Goal: Register for event/course

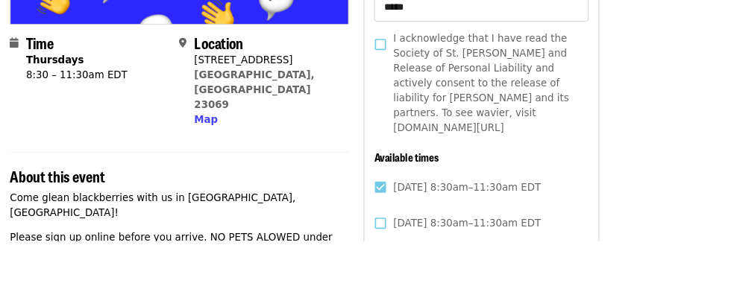
scroll to position [325, 0]
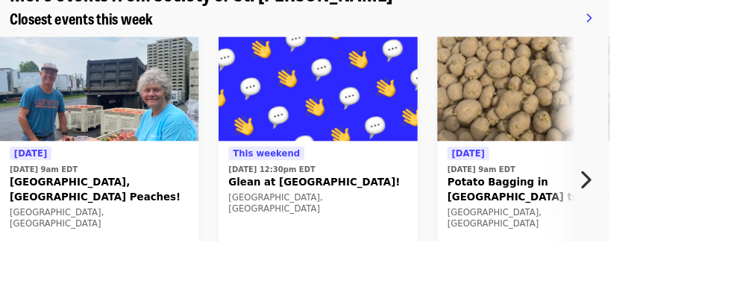
scroll to position [1317, 0]
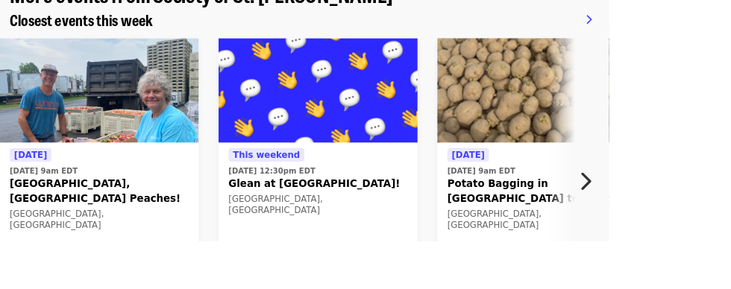
click at [88, 94] on img at bounding box center [119, 108] width 239 height 125
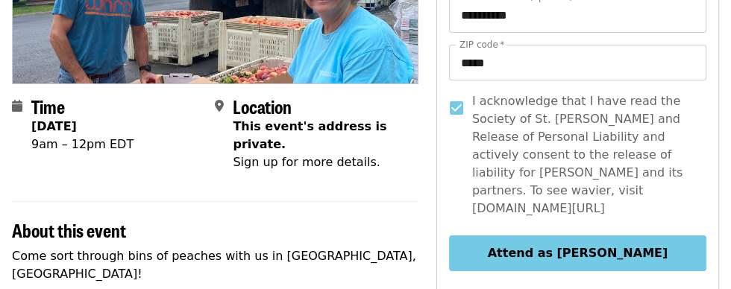
scroll to position [271, 0]
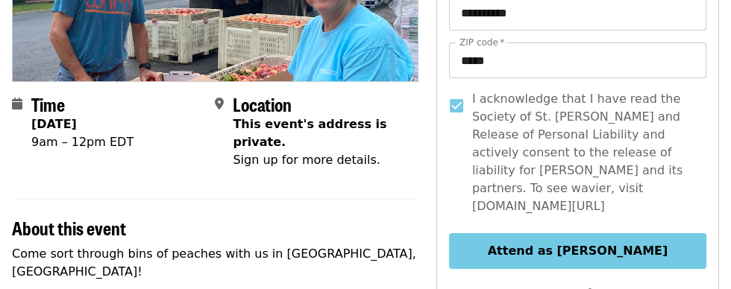
click at [595, 238] on button "Attend as [PERSON_NAME]" at bounding box center [577, 251] width 257 height 36
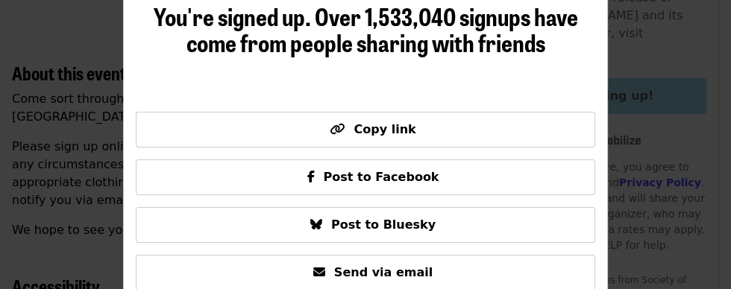
scroll to position [432, 0]
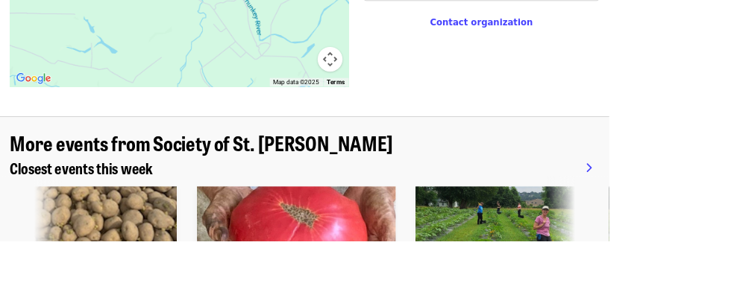
scroll to position [0, 547]
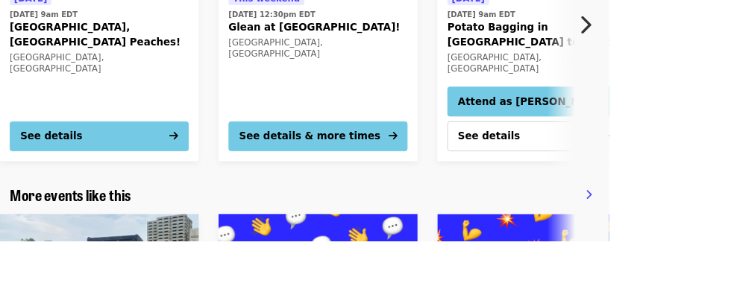
scroll to position [1552, 0]
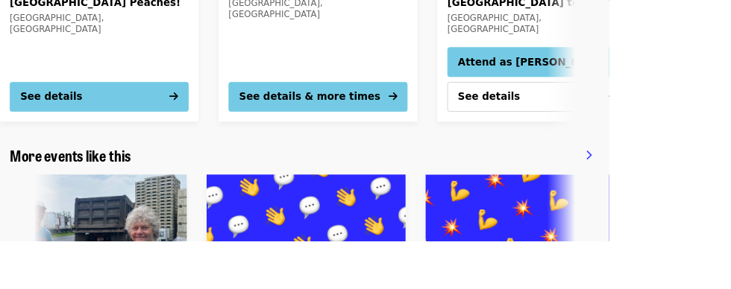
scroll to position [0, 0]
